Goal: Information Seeking & Learning: Learn about a topic

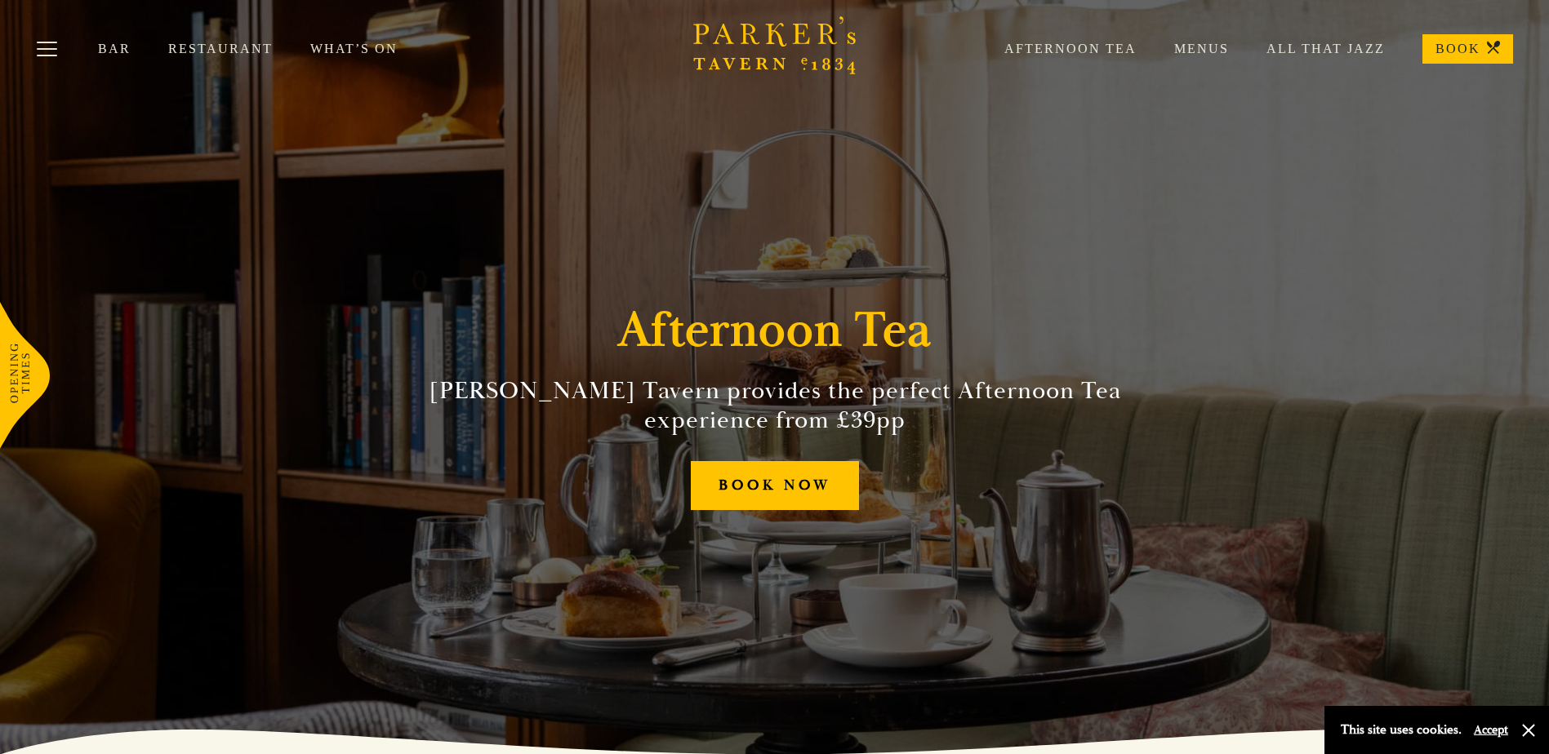
click at [1060, 43] on link "Afternoon Tea" at bounding box center [1052, 49] width 170 height 16
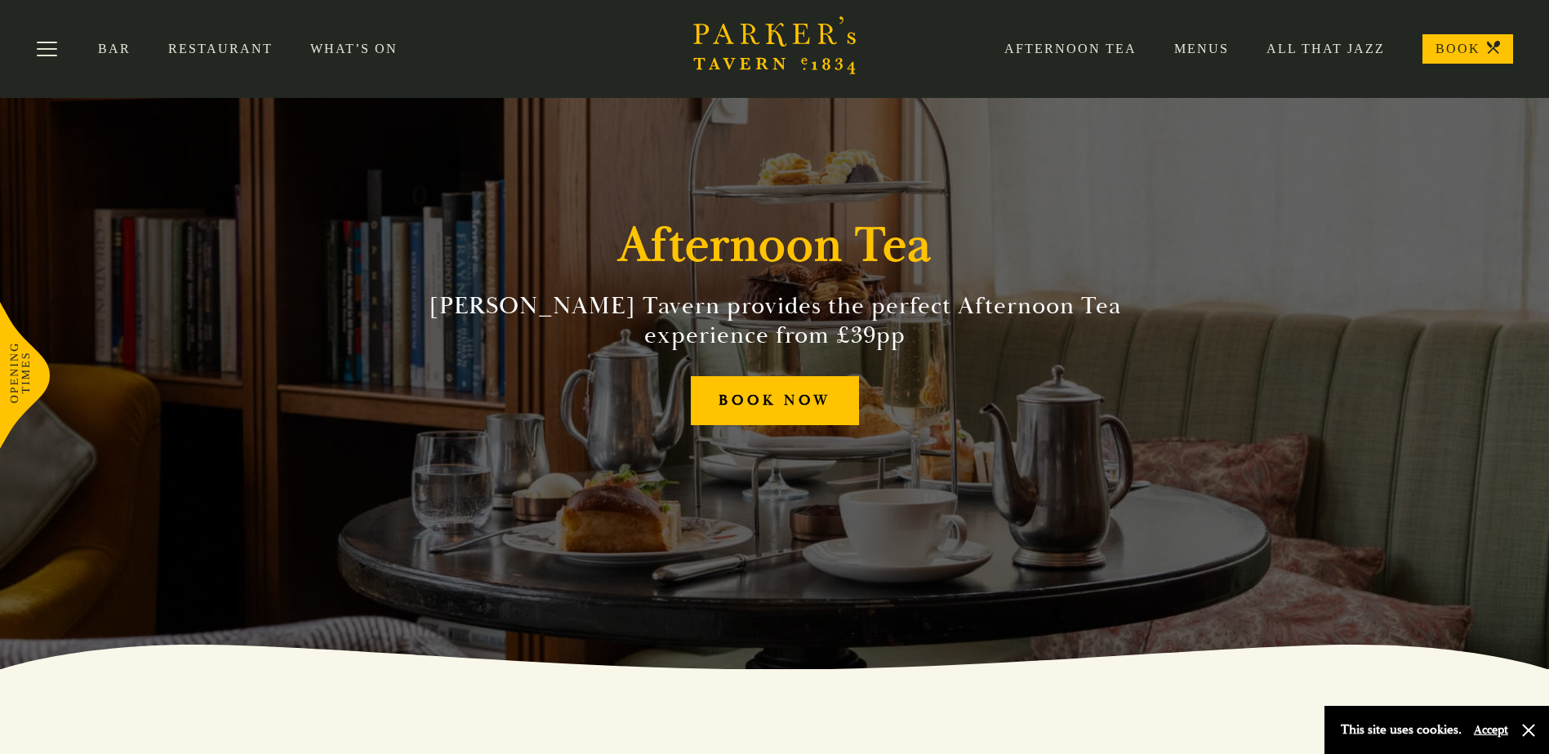
scroll to position [71, 0]
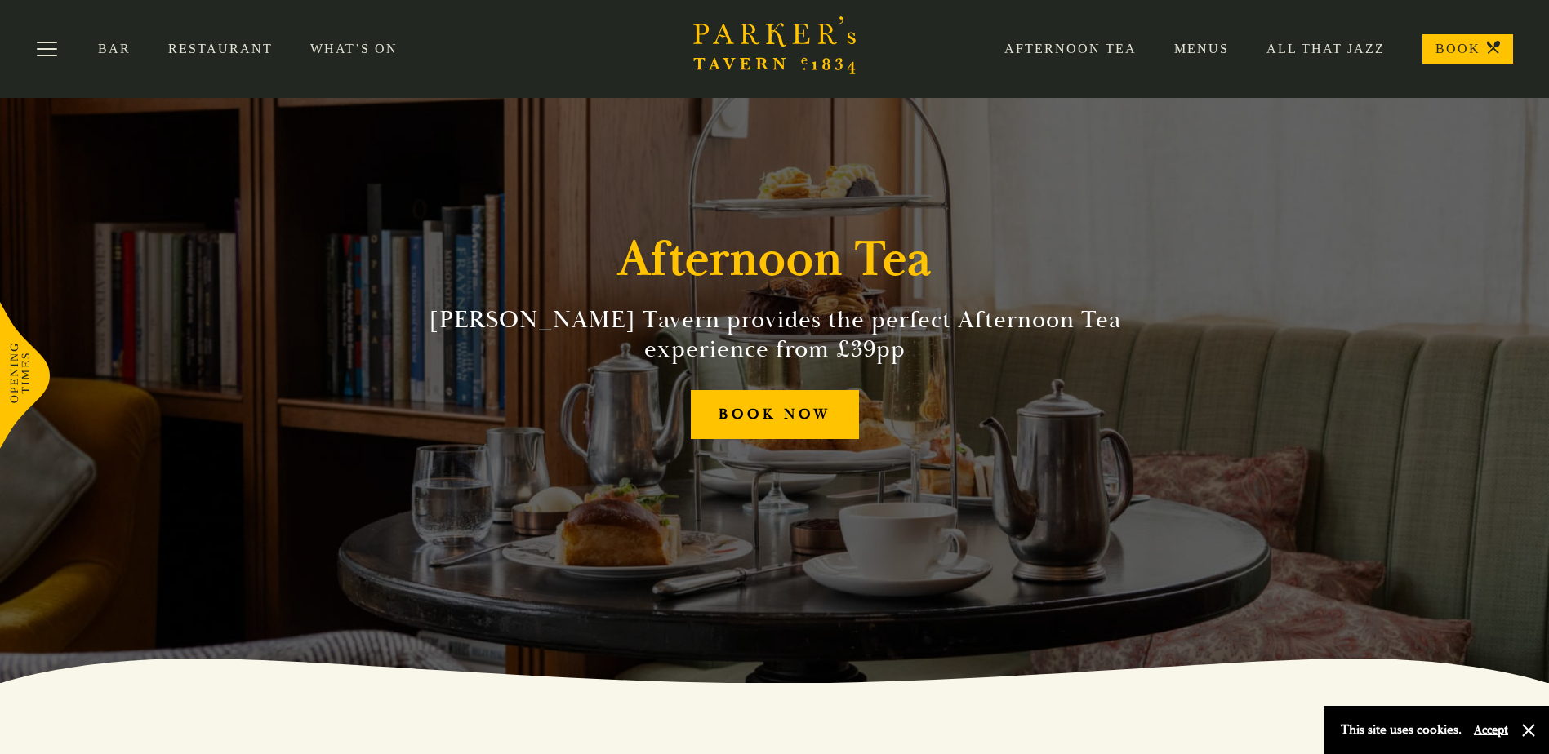
click at [1196, 46] on link "Menus" at bounding box center [1182, 49] width 92 height 16
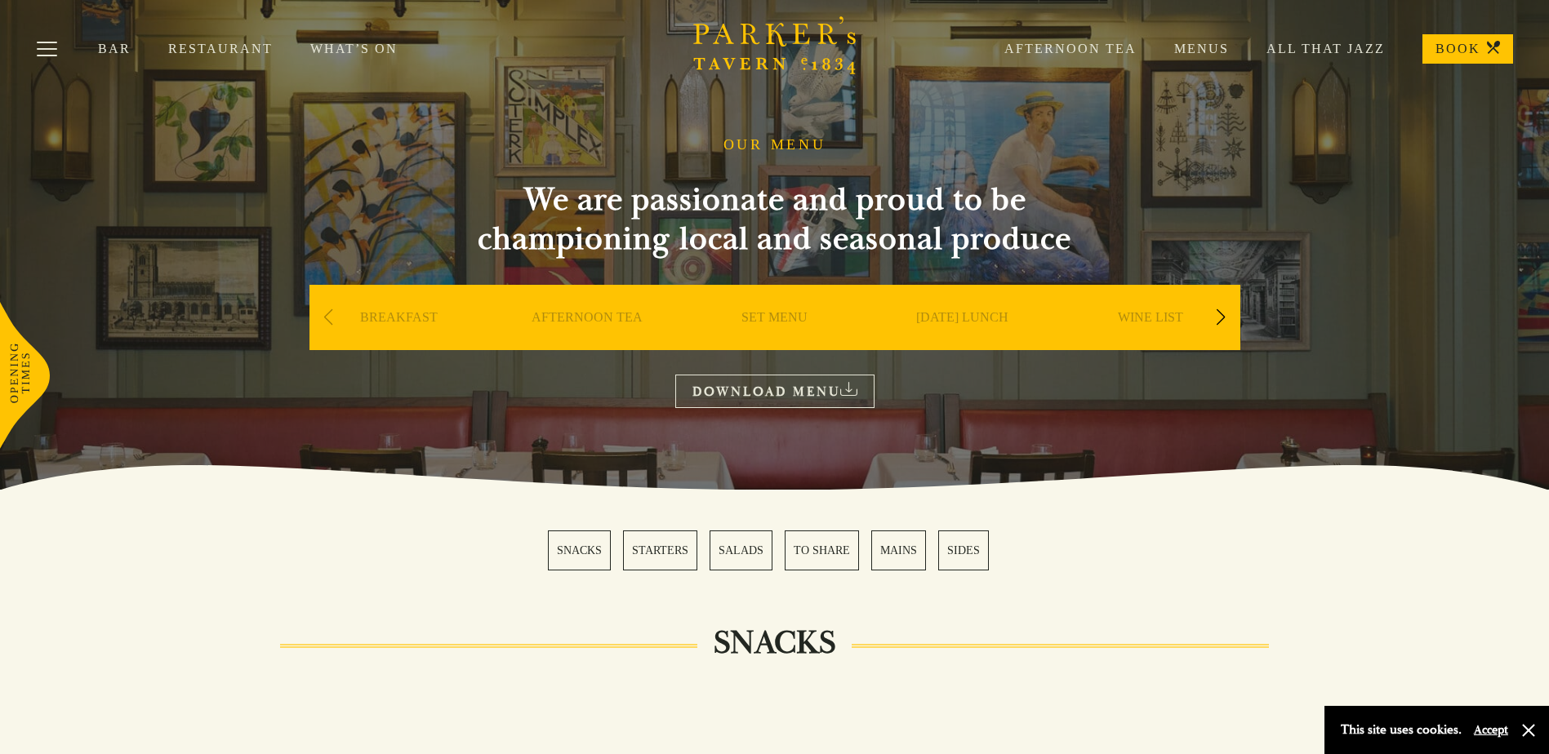
click at [1075, 44] on link "Afternoon Tea" at bounding box center [1052, 49] width 170 height 16
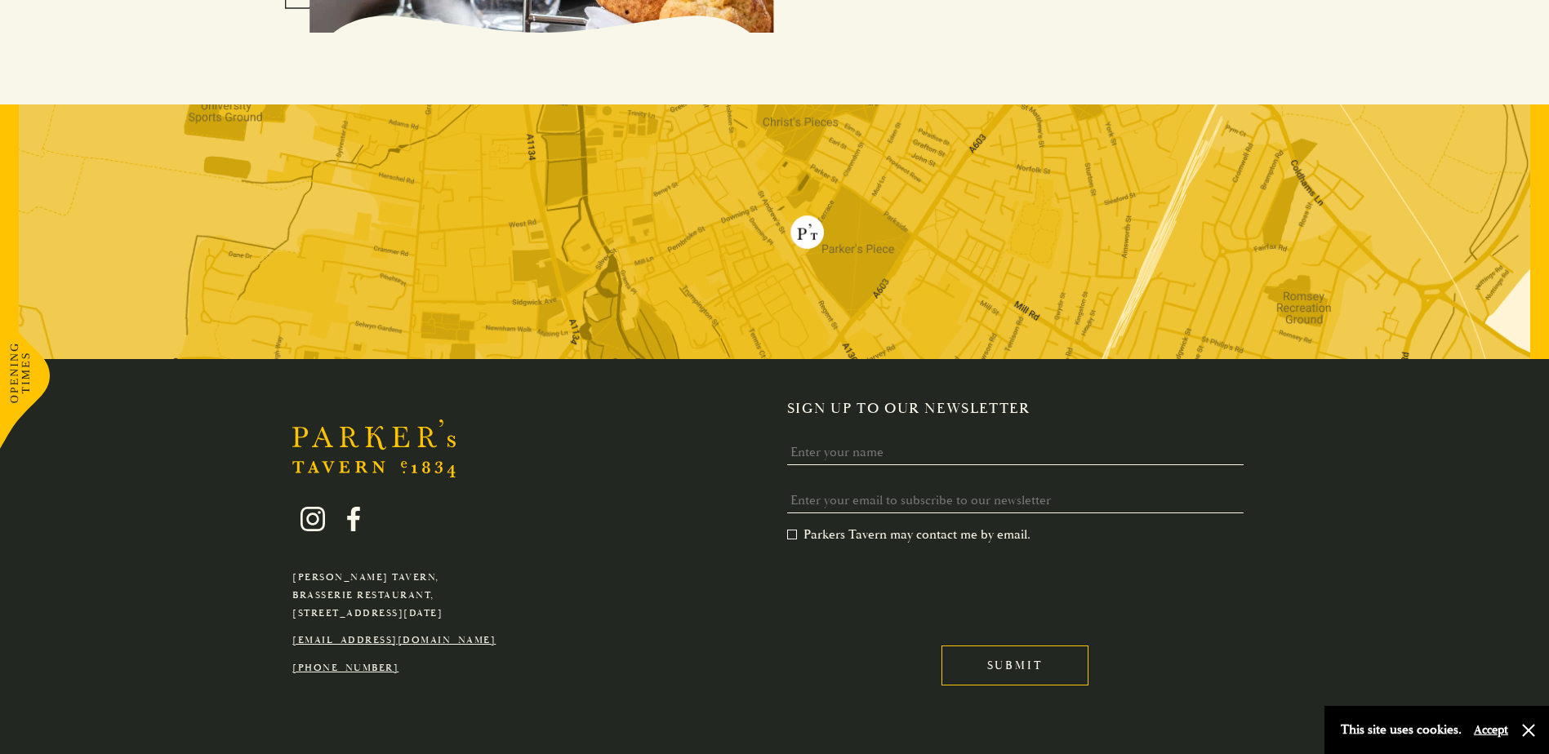
scroll to position [2112, 0]
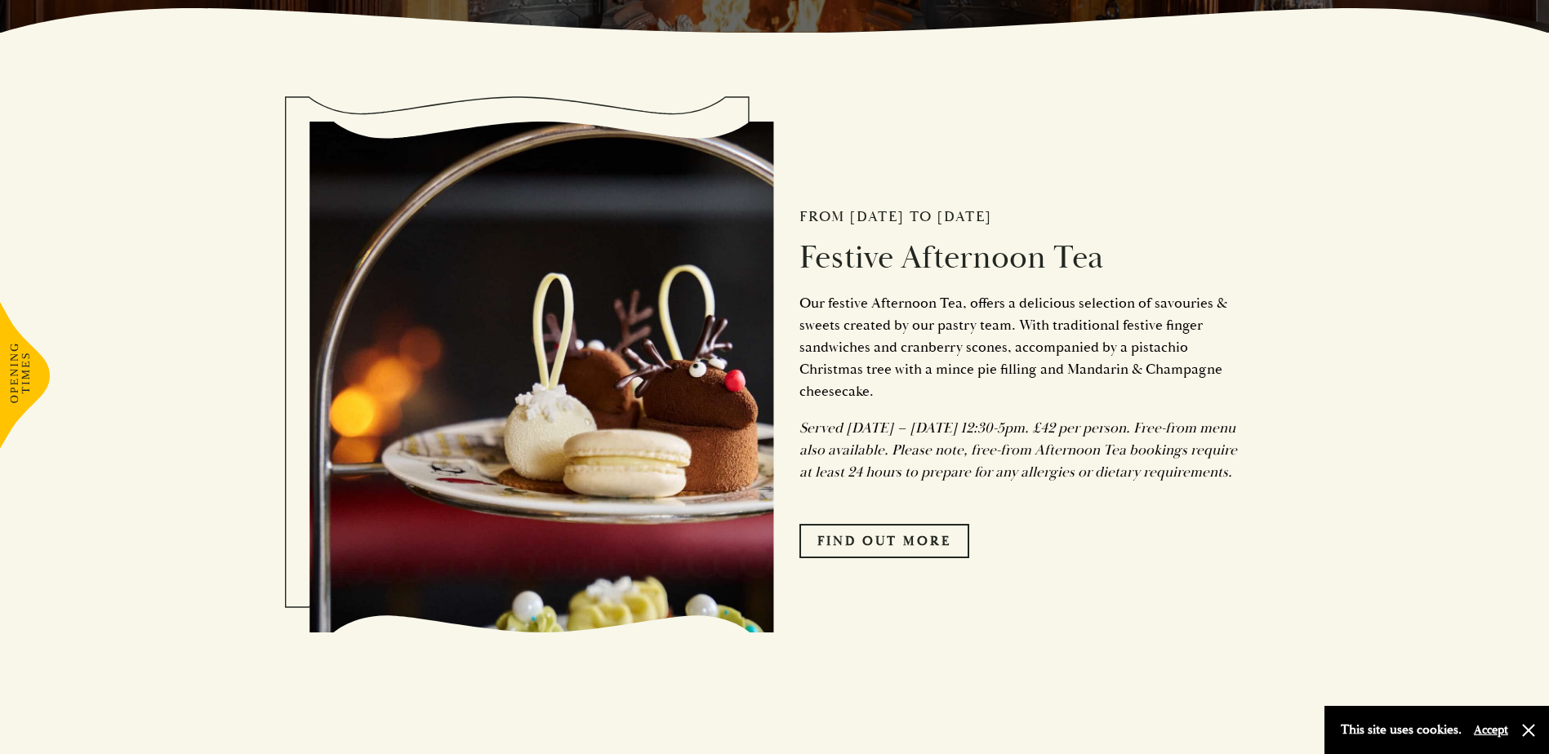
scroll to position [735, 0]
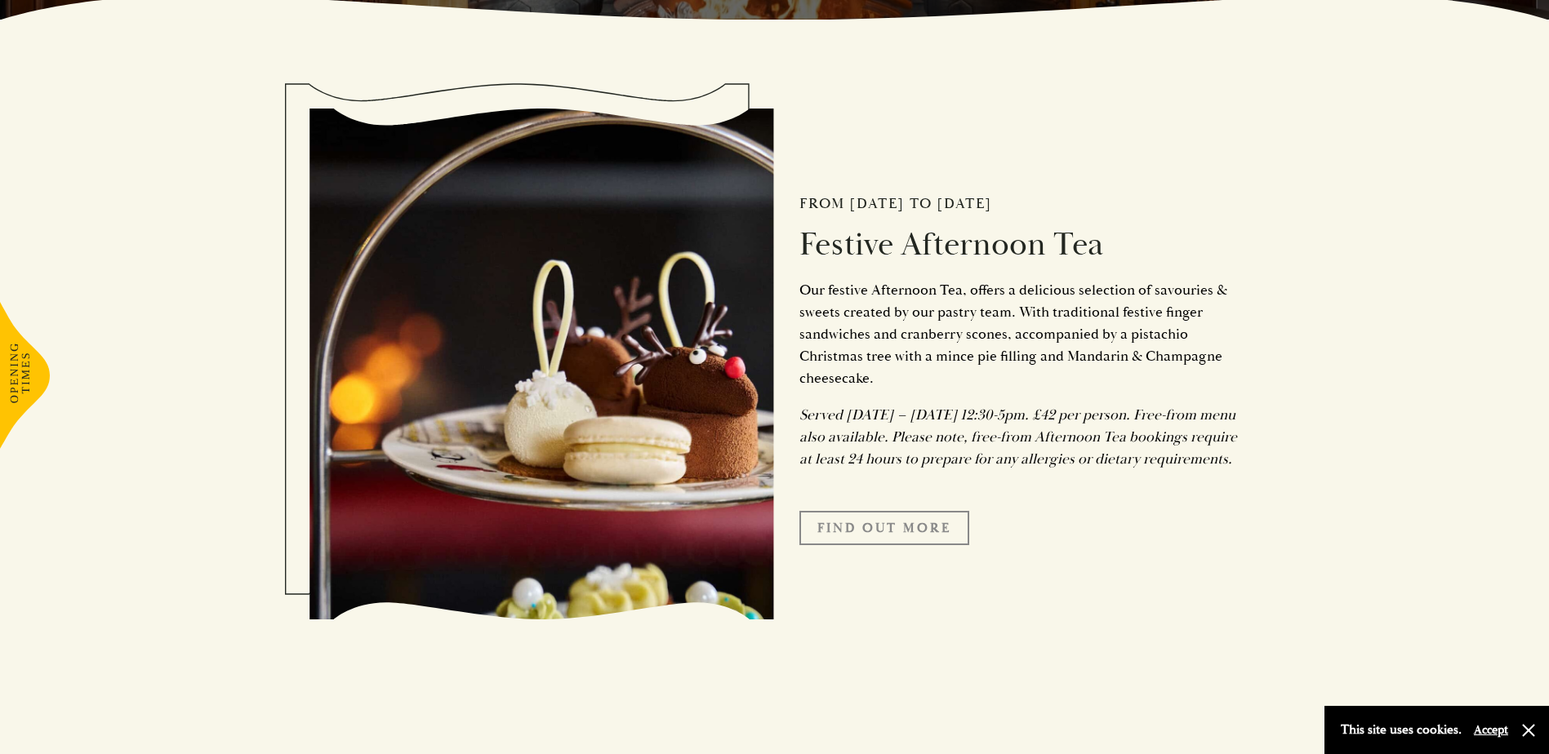
click at [904, 545] on link "FIND OUT MORE" at bounding box center [884, 528] width 170 height 34
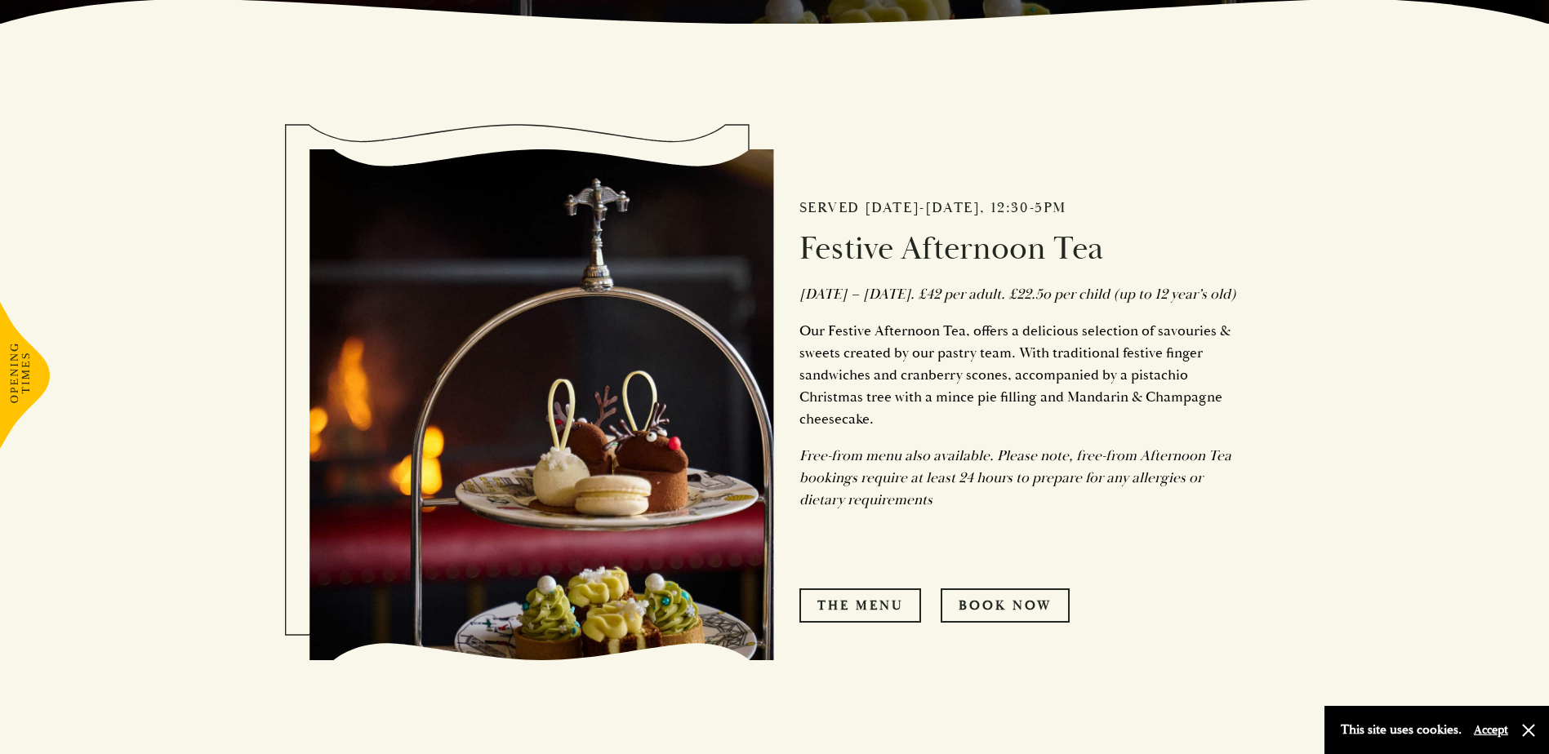
scroll to position [816, 0]
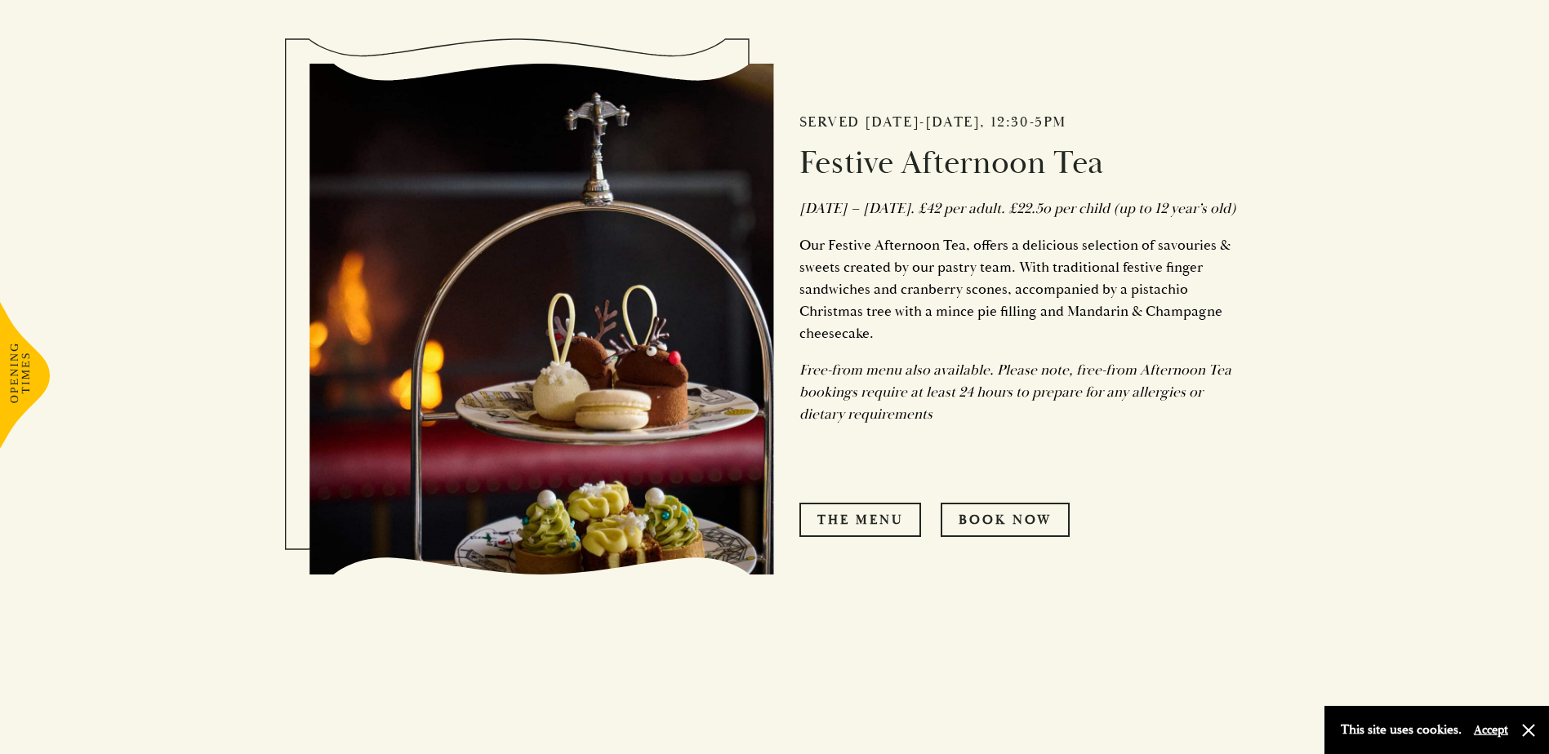
click at [904, 537] on link "The Menu" at bounding box center [860, 520] width 122 height 34
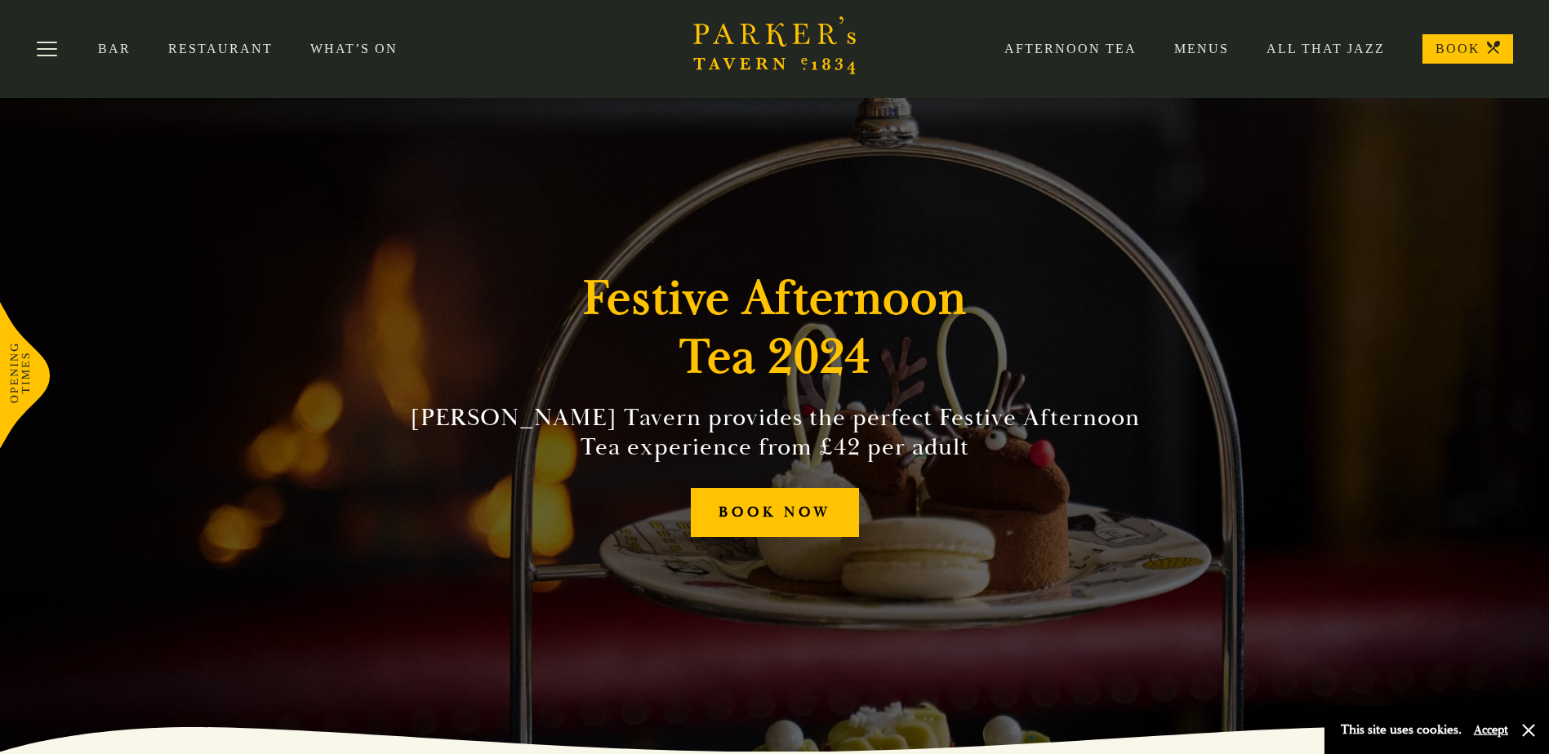
scroll to position [0, 0]
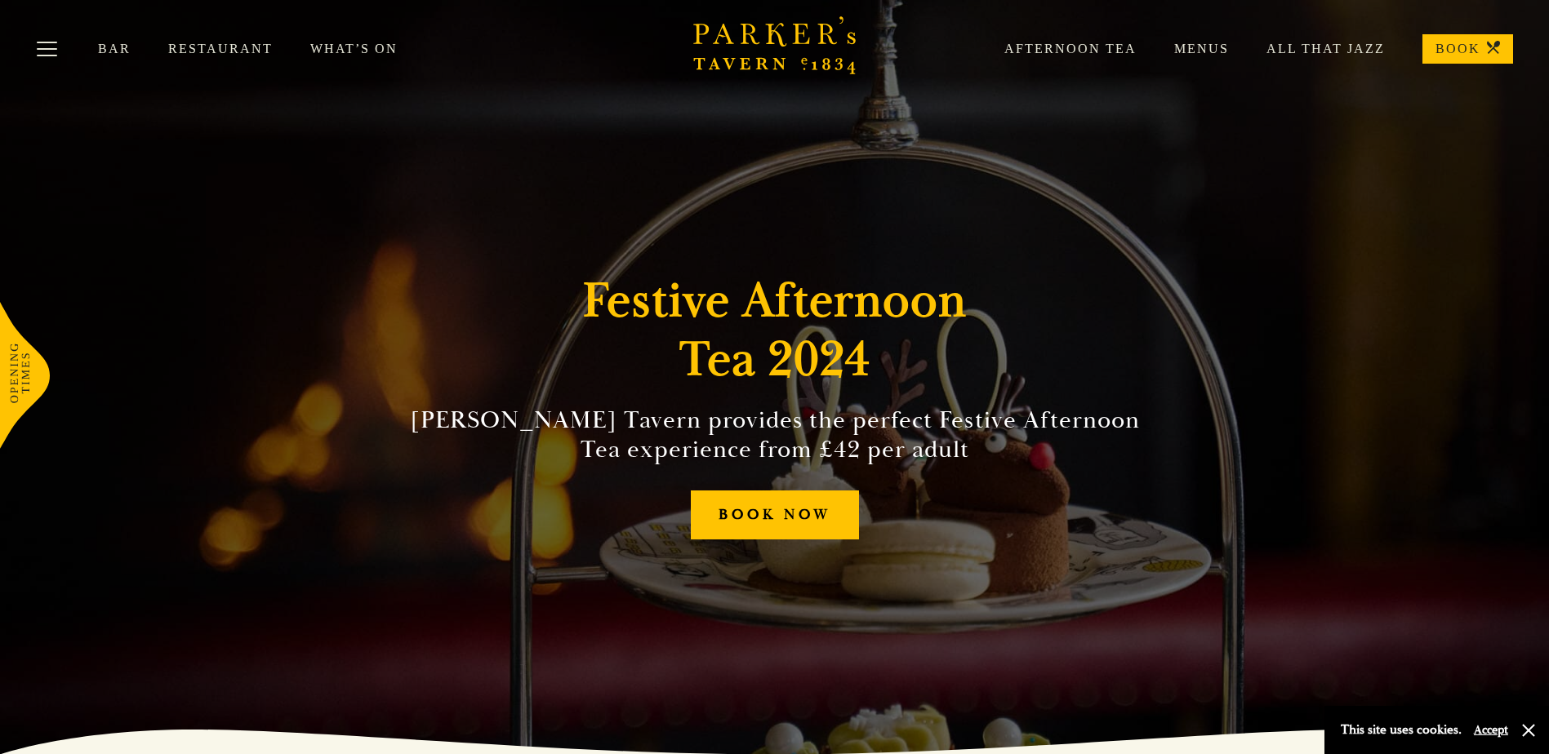
click at [1063, 44] on link "Afternoon Tea" at bounding box center [1052, 49] width 170 height 16
